Goal: Navigation & Orientation: Find specific page/section

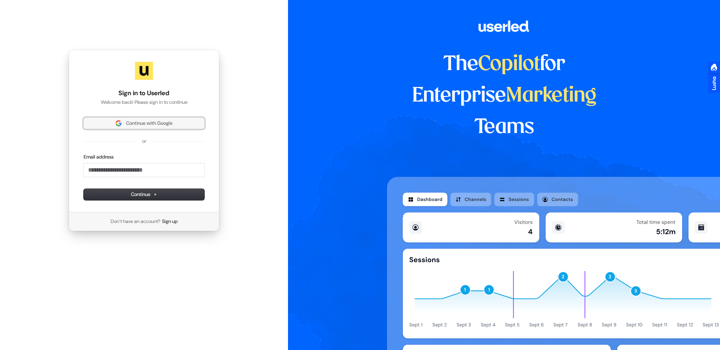
click at [141, 124] on span "Continue with Google" at bounding box center [149, 123] width 46 height 7
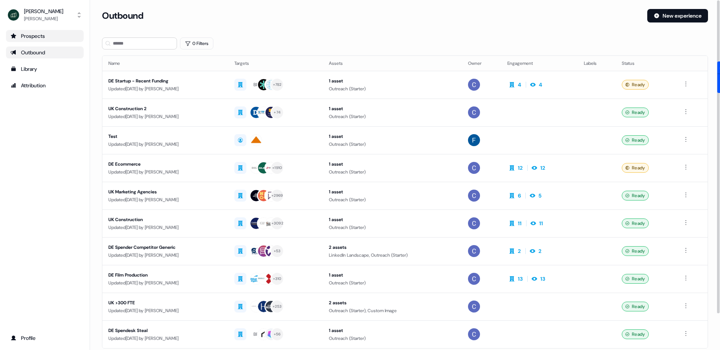
click at [57, 40] on link "Prospects" at bounding box center [45, 36] width 78 height 12
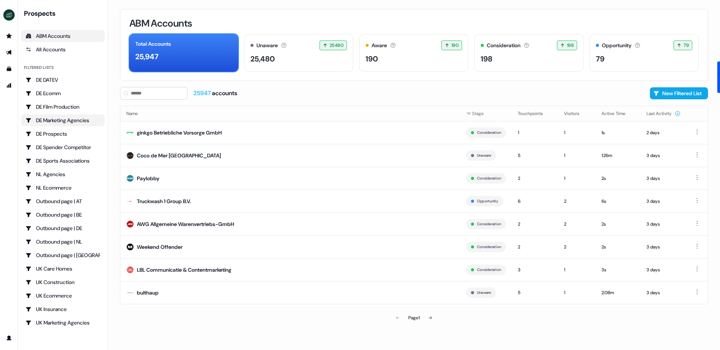
click at [66, 118] on div "DE Marketing Agencies" at bounding box center [62, 120] width 75 height 7
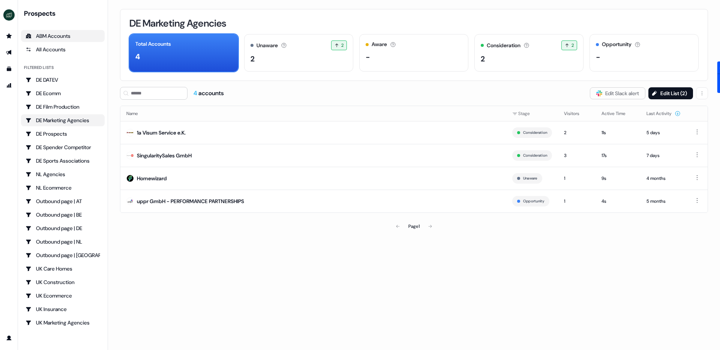
click at [47, 34] on div "ABM Accounts" at bounding box center [62, 35] width 75 height 7
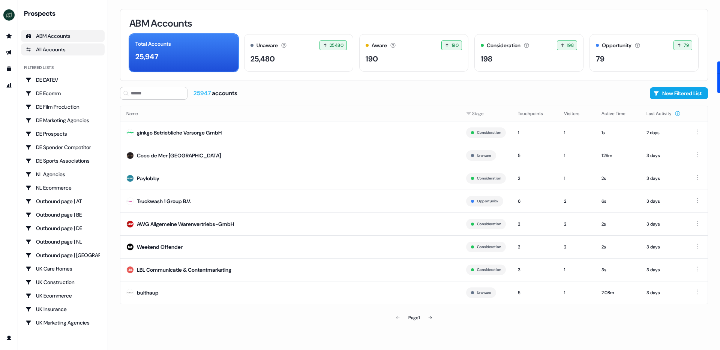
click at [46, 52] on div "All Accounts" at bounding box center [62, 49] width 75 height 7
